Goal: Task Accomplishment & Management: Complete application form

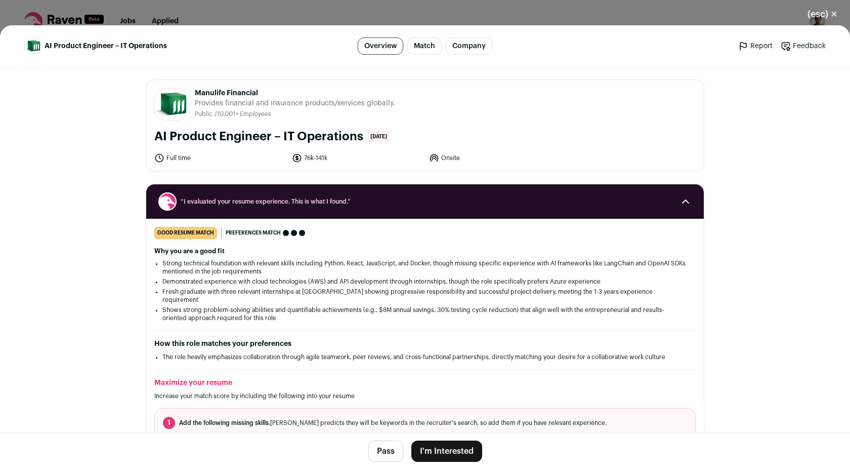
click at [461, 445] on button "I'm Interested" at bounding box center [446, 450] width 71 height 21
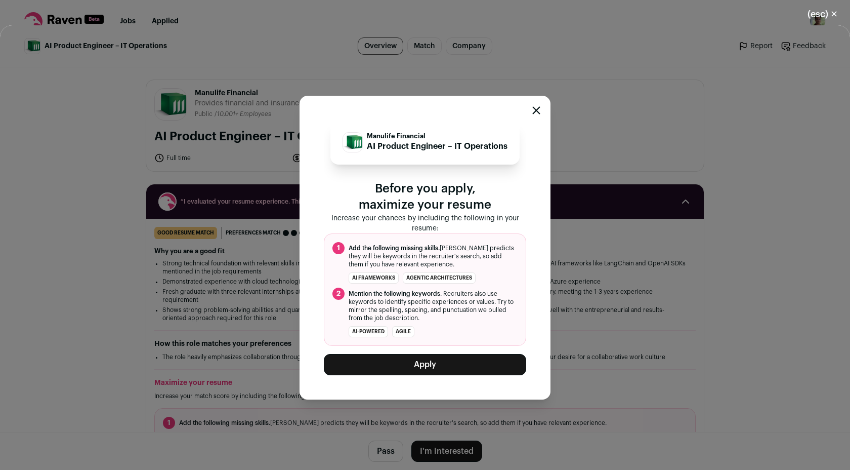
click at [405, 362] on button "Apply" at bounding box center [425, 364] width 202 height 21
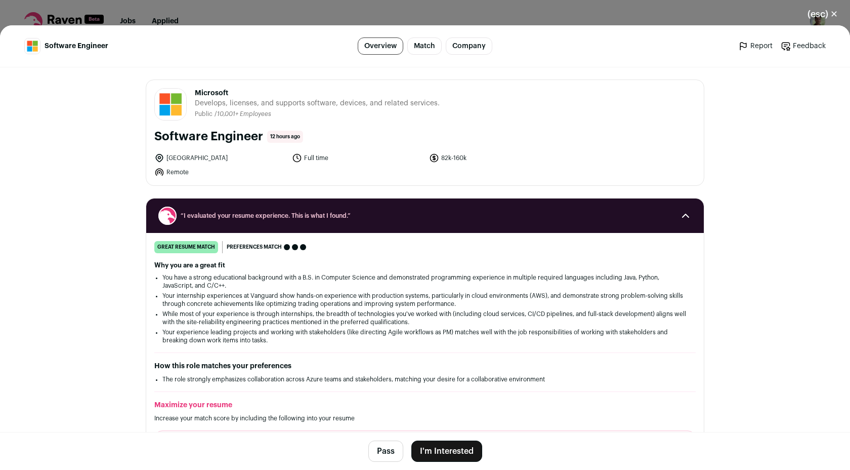
click at [458, 451] on button "I'm Interested" at bounding box center [446, 450] width 71 height 21
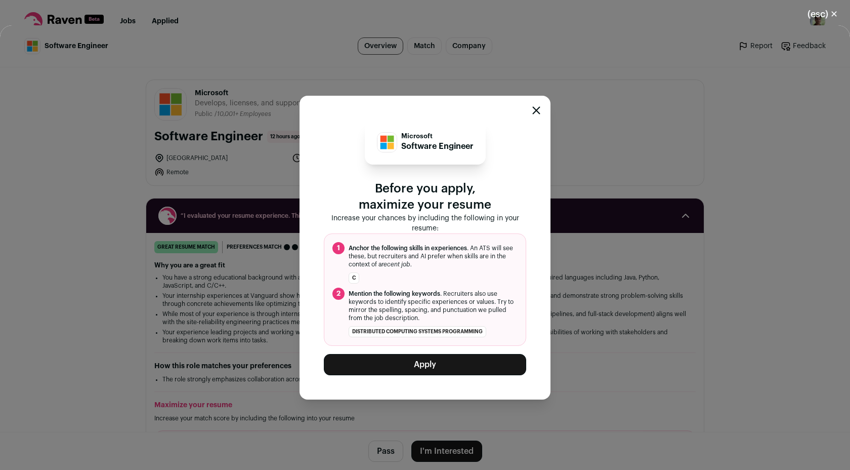
click at [422, 369] on button "Apply" at bounding box center [425, 364] width 202 height 21
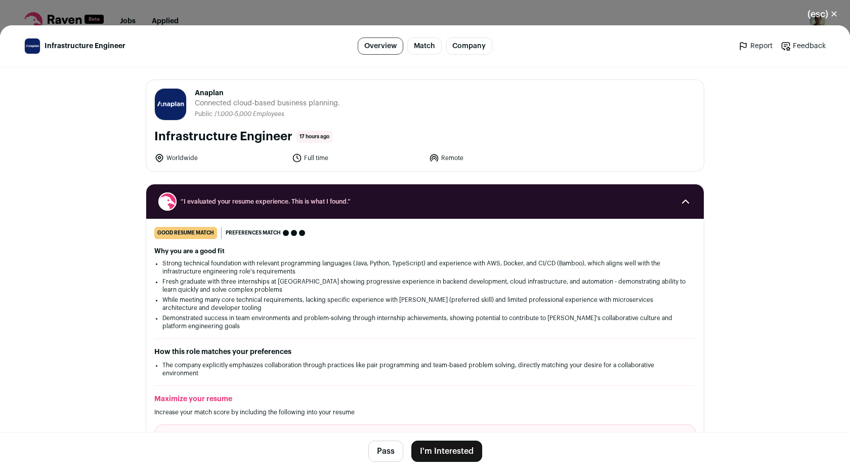
click at [450, 449] on button "I'm Interested" at bounding box center [446, 450] width 71 height 21
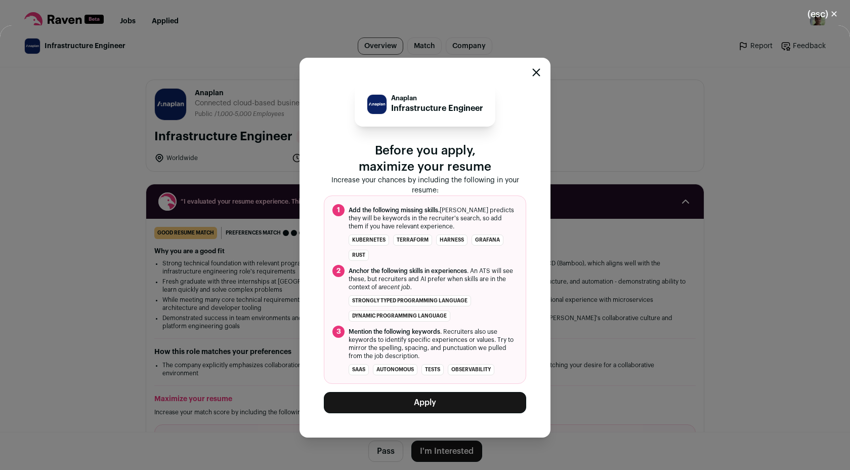
click at [423, 397] on button "Apply" at bounding box center [425, 402] width 202 height 21
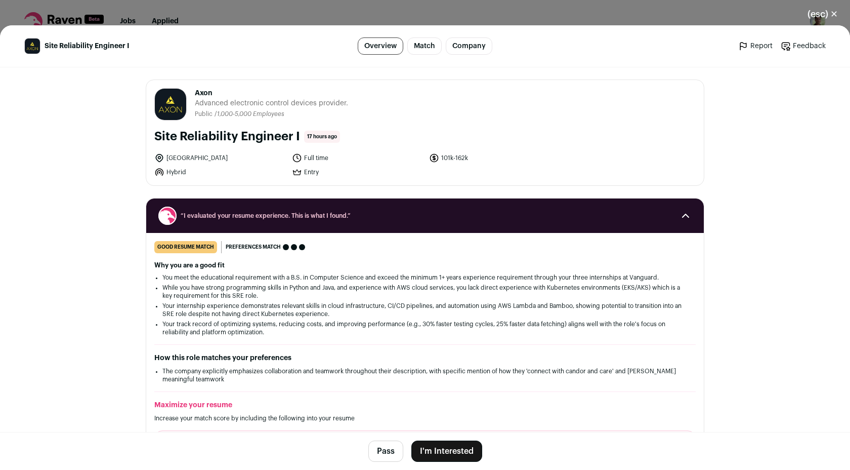
click at [465, 452] on button "I'm Interested" at bounding box center [446, 450] width 71 height 21
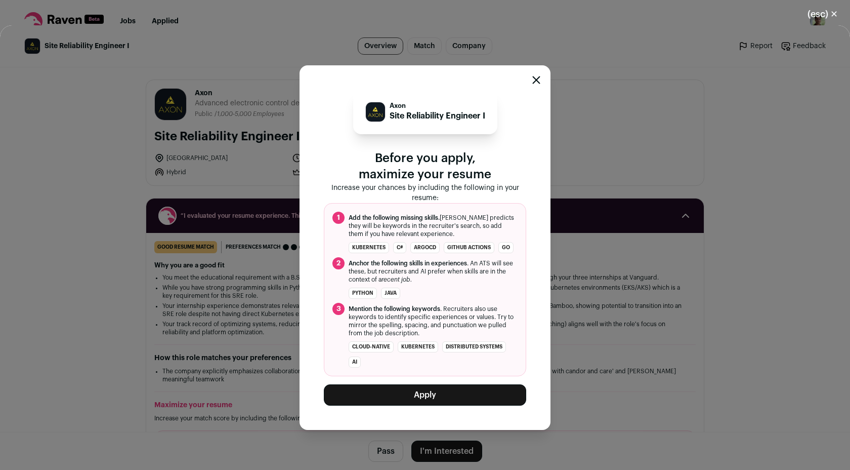
click at [421, 393] on button "Apply" at bounding box center [425, 394] width 202 height 21
